Goal: Find specific page/section: Find specific page/section

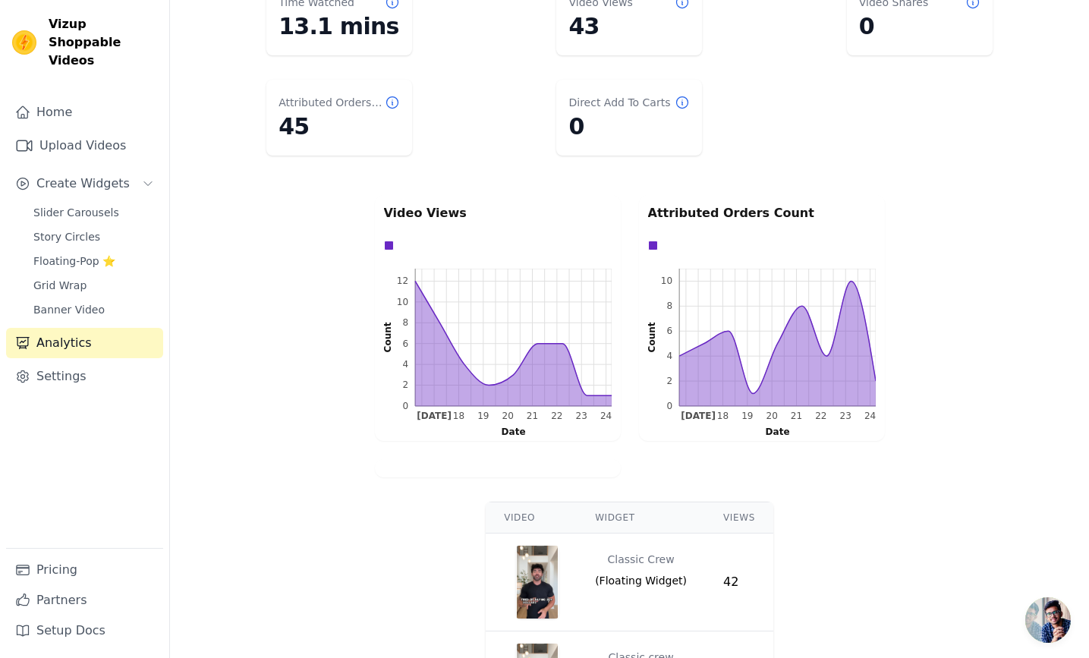
scroll to position [191, 0]
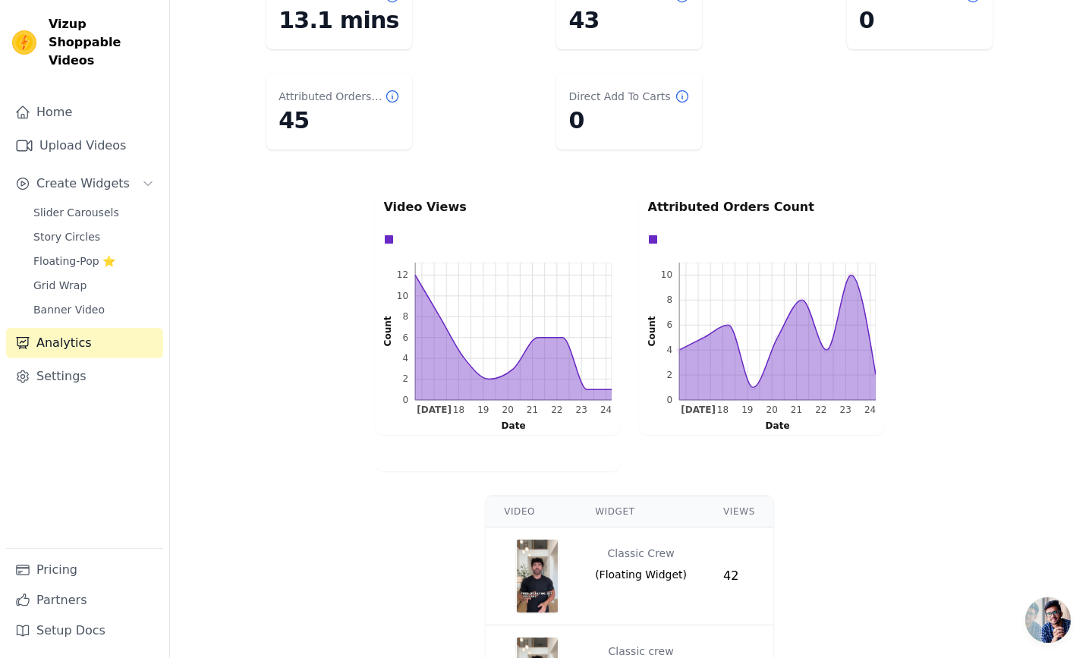
click at [666, 205] on p "Attributed Orders Count" at bounding box center [762, 207] width 228 height 18
drag, startPoint x: 666, startPoint y: 205, endPoint x: 681, endPoint y: 204, distance: 14.4
click at [678, 204] on p "Attributed Orders Count" at bounding box center [762, 207] width 228 height 18
click at [681, 204] on p "Attributed Orders Count" at bounding box center [762, 207] width 228 height 18
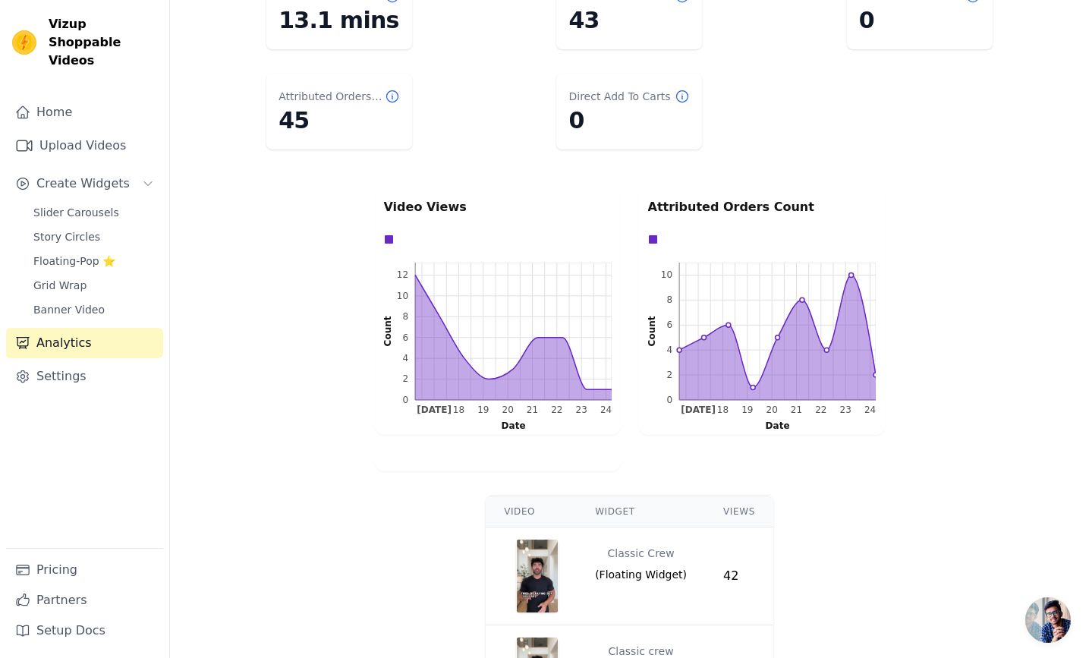
scroll to position [0, 0]
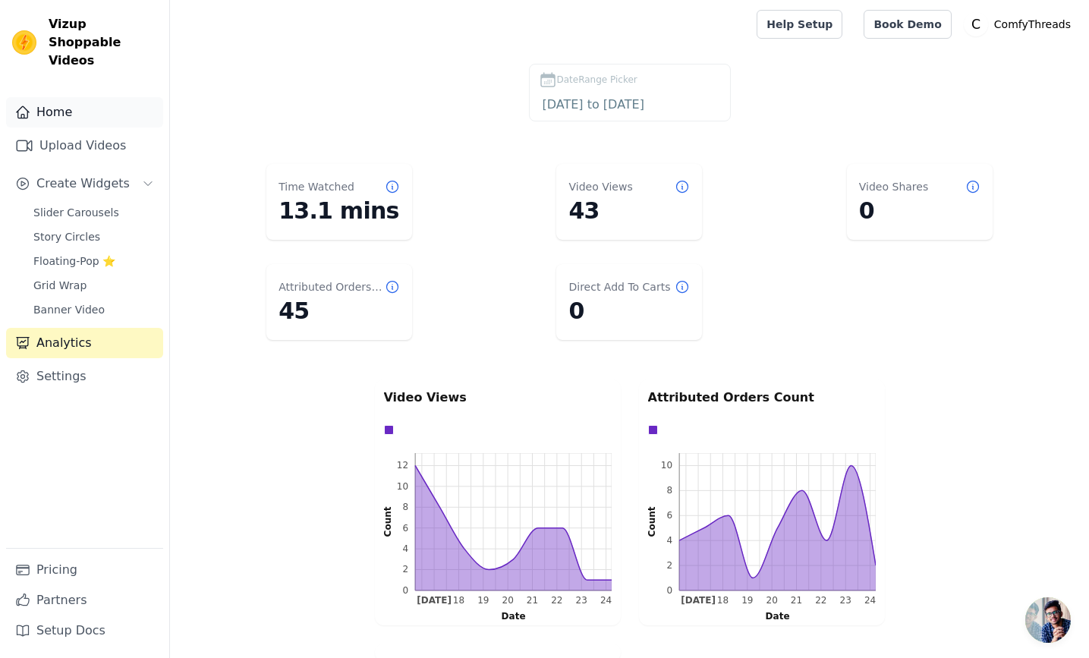
click at [62, 97] on link "Home" at bounding box center [84, 112] width 157 height 30
